Goal: Task Accomplishment & Management: Manage account settings

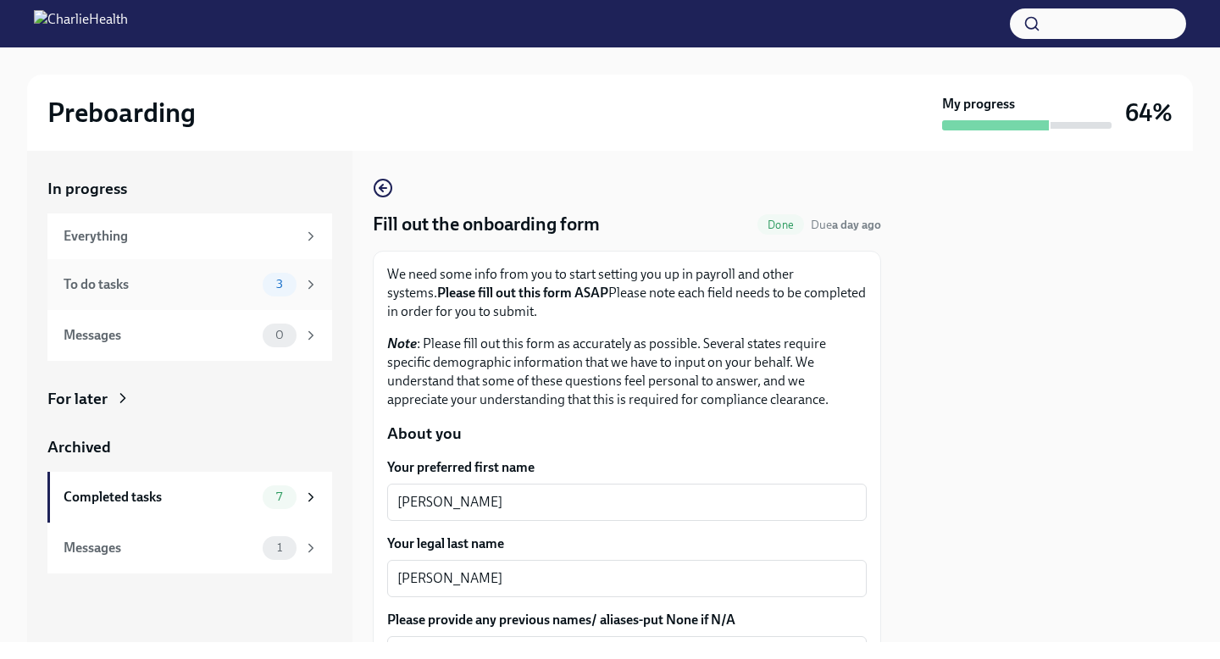
click at [147, 282] on div "To do tasks" at bounding box center [160, 284] width 192 height 19
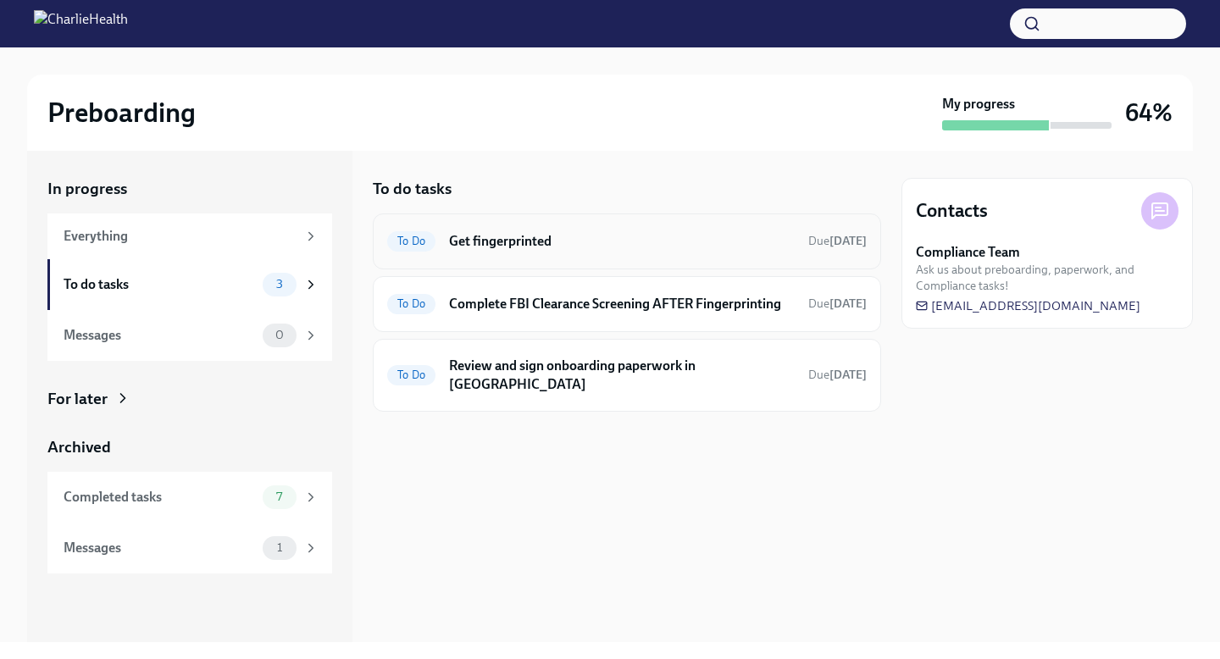
click at [494, 245] on h6 "Get fingerprinted" at bounding box center [622, 241] width 346 height 19
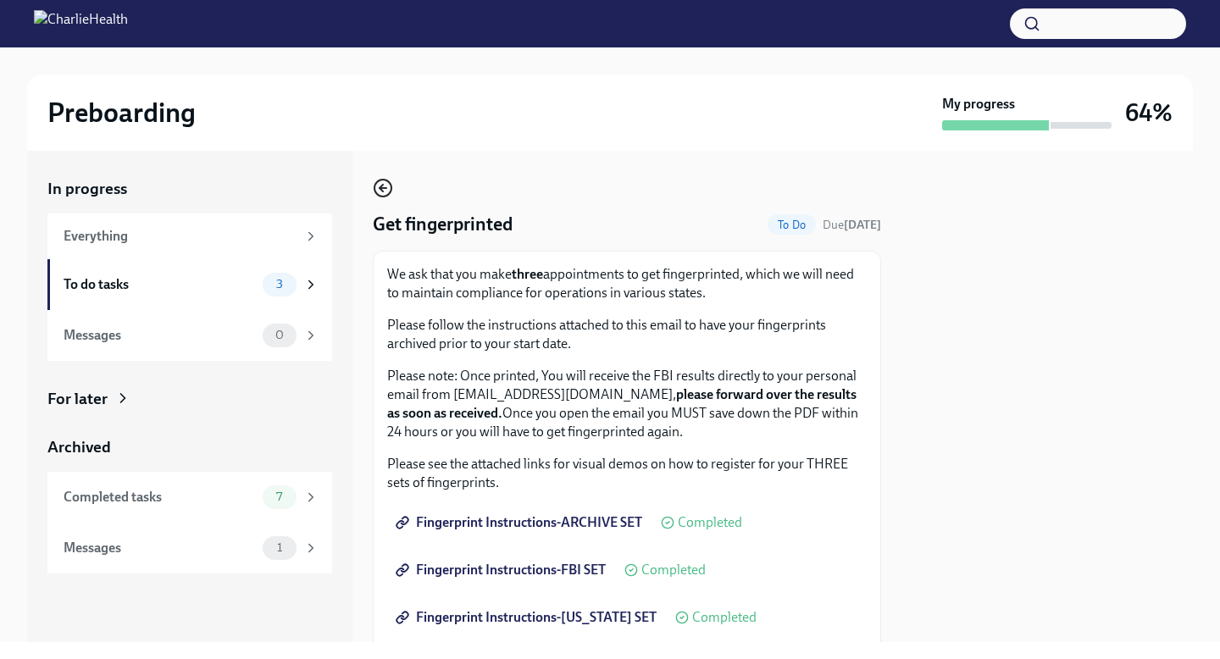
click at [376, 184] on icon "button" at bounding box center [383, 188] width 20 height 20
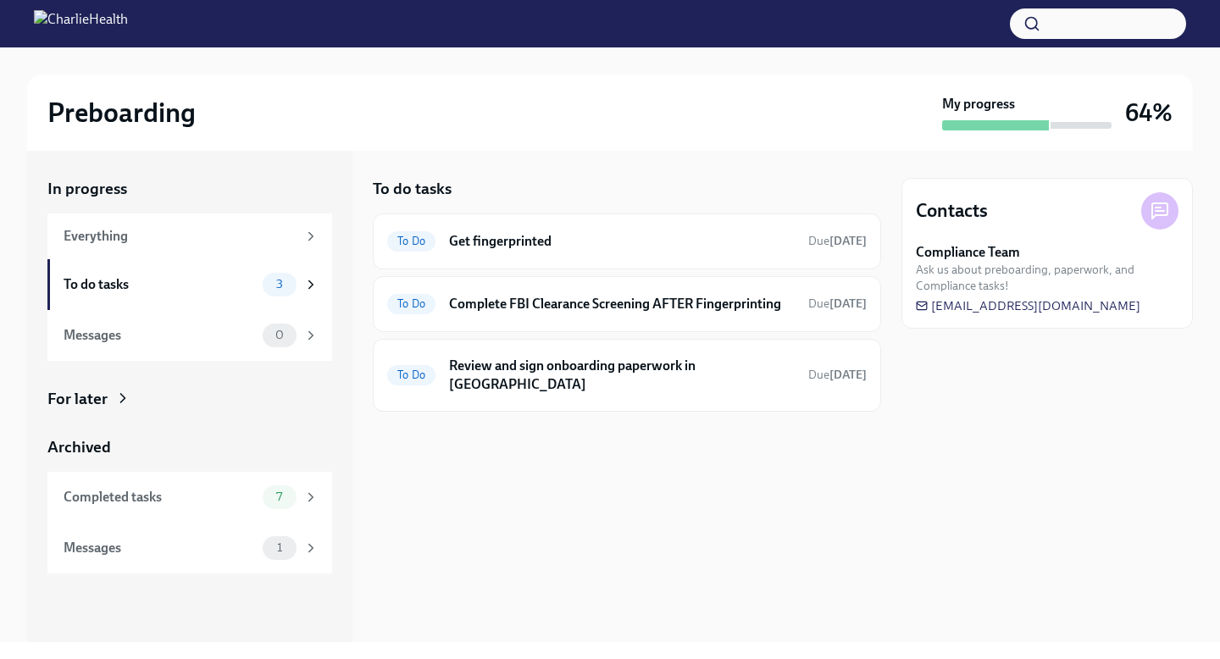
click at [987, 252] on strong "Compliance Team" at bounding box center [967, 252] width 104 height 19
click at [173, 551] on div "Messages" at bounding box center [160, 548] width 192 height 19
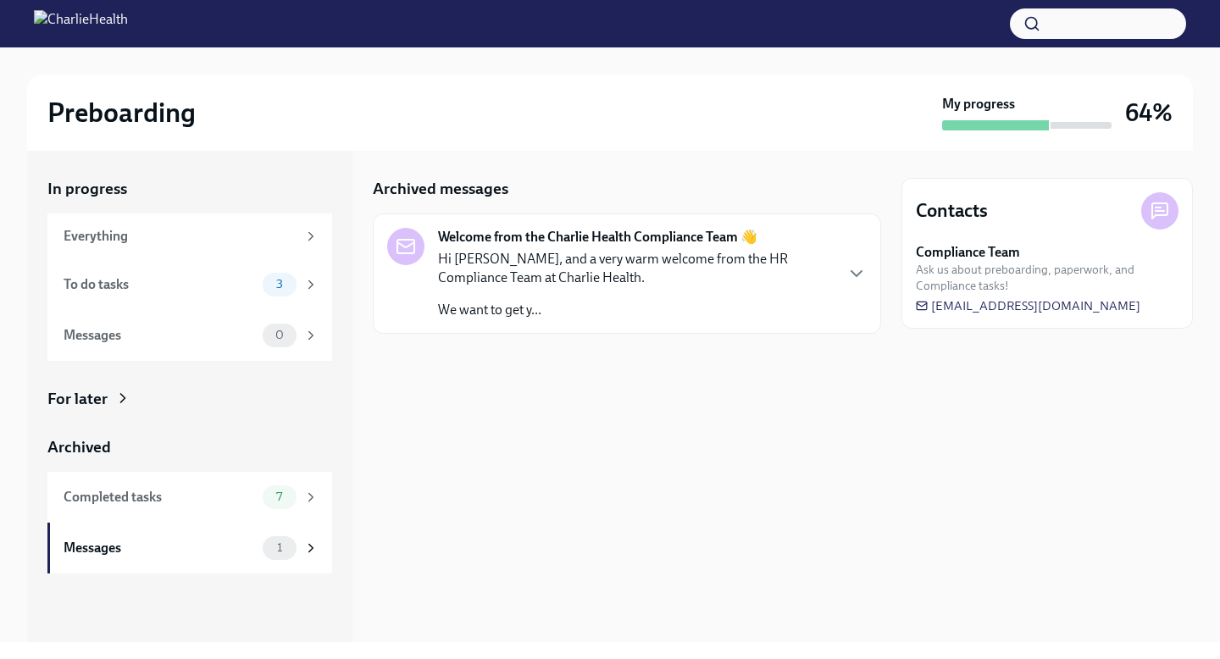
click at [568, 256] on p "Hi [PERSON_NAME], and a very warm welcome from the HR Compliance Team at Charli…" at bounding box center [635, 268] width 395 height 37
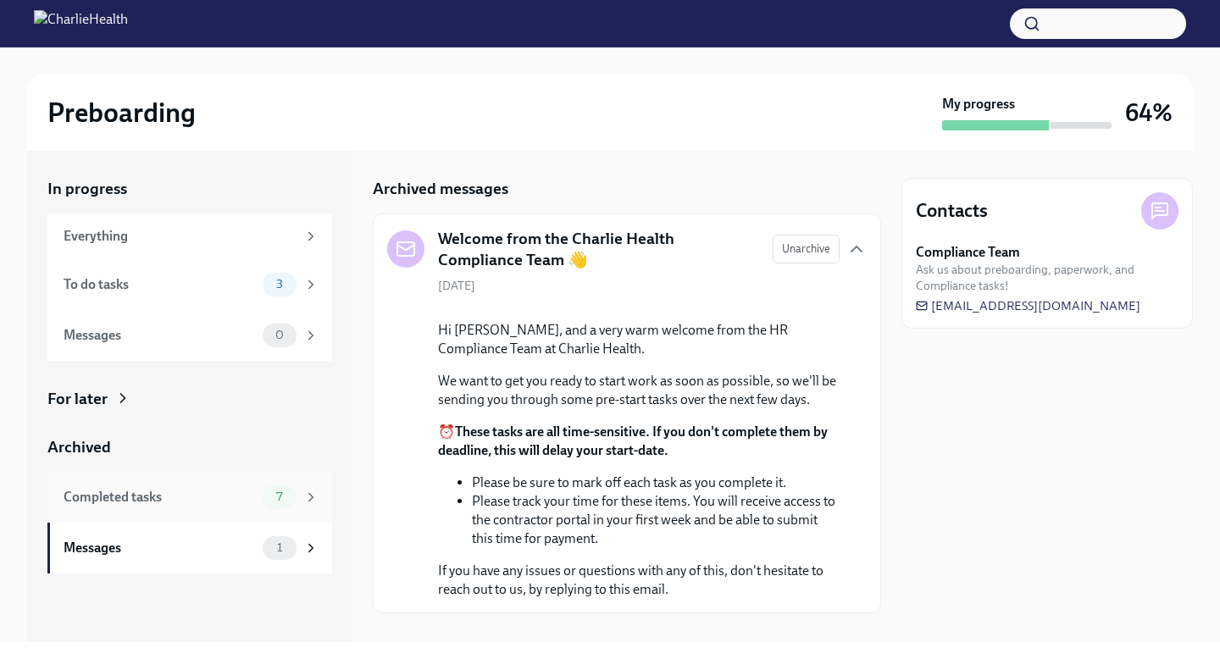
click at [189, 498] on div "Completed tasks" at bounding box center [160, 497] width 192 height 19
